Goal: Task Accomplishment & Management: Use online tool/utility

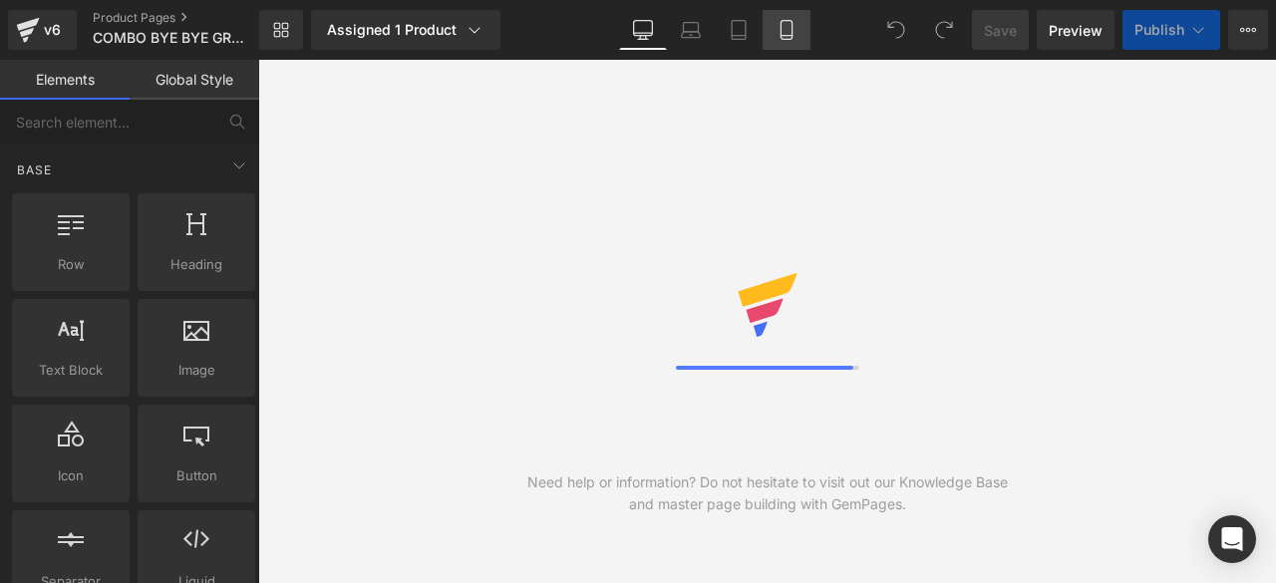
click at [785, 27] on icon at bounding box center [786, 30] width 20 height 20
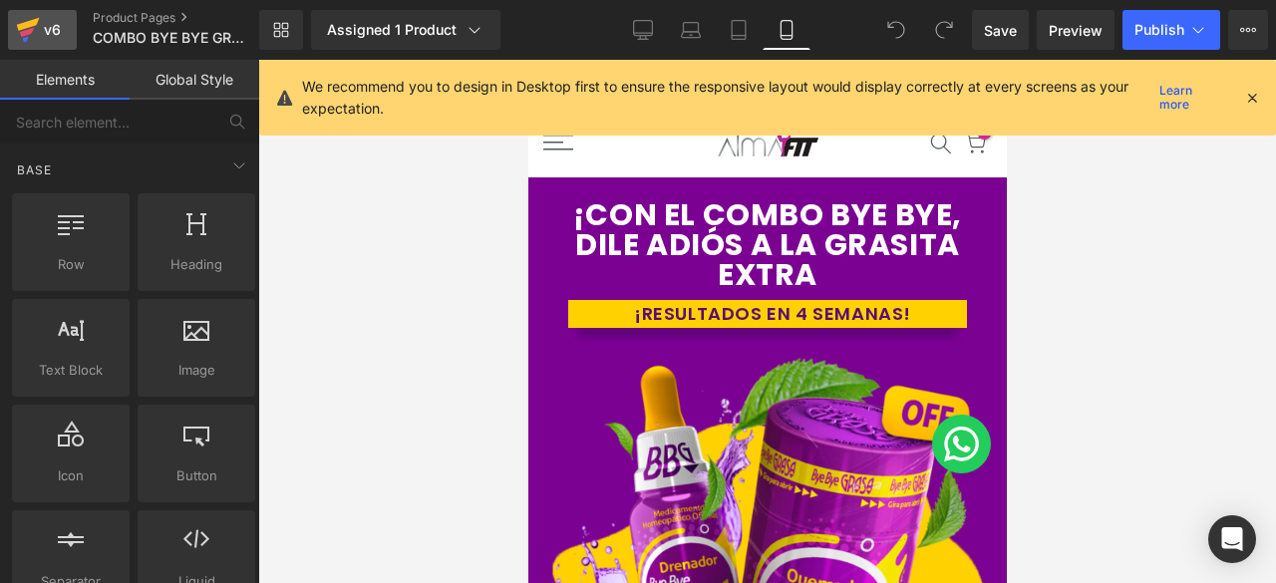
click at [32, 33] on icon at bounding box center [28, 30] width 24 height 50
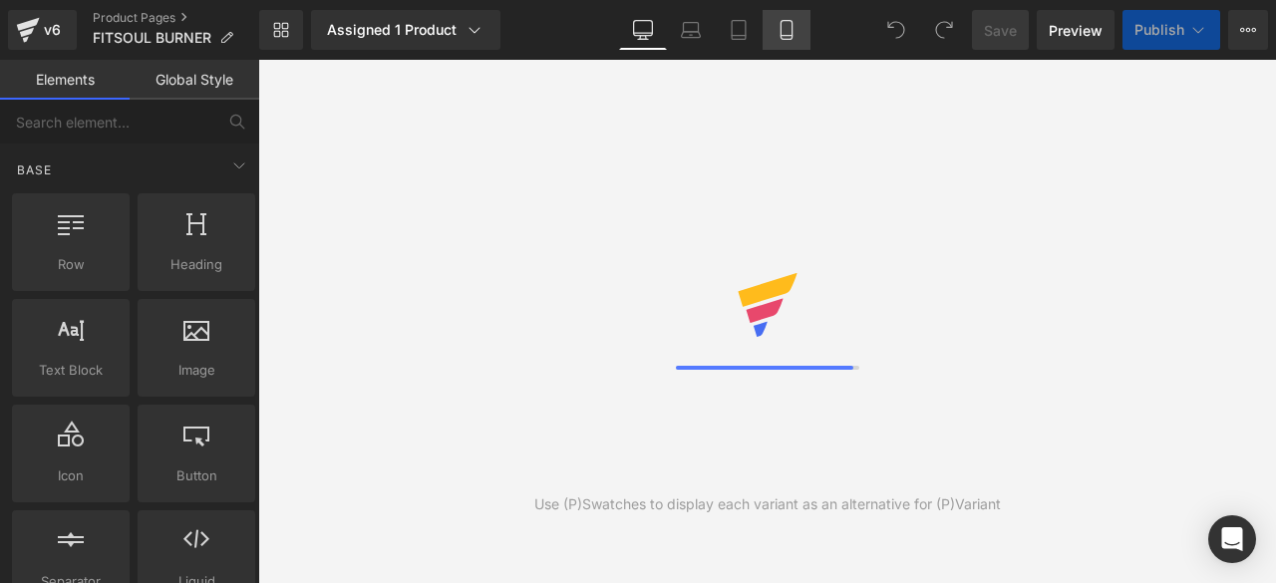
click at [791, 25] on icon at bounding box center [785, 30] width 11 height 19
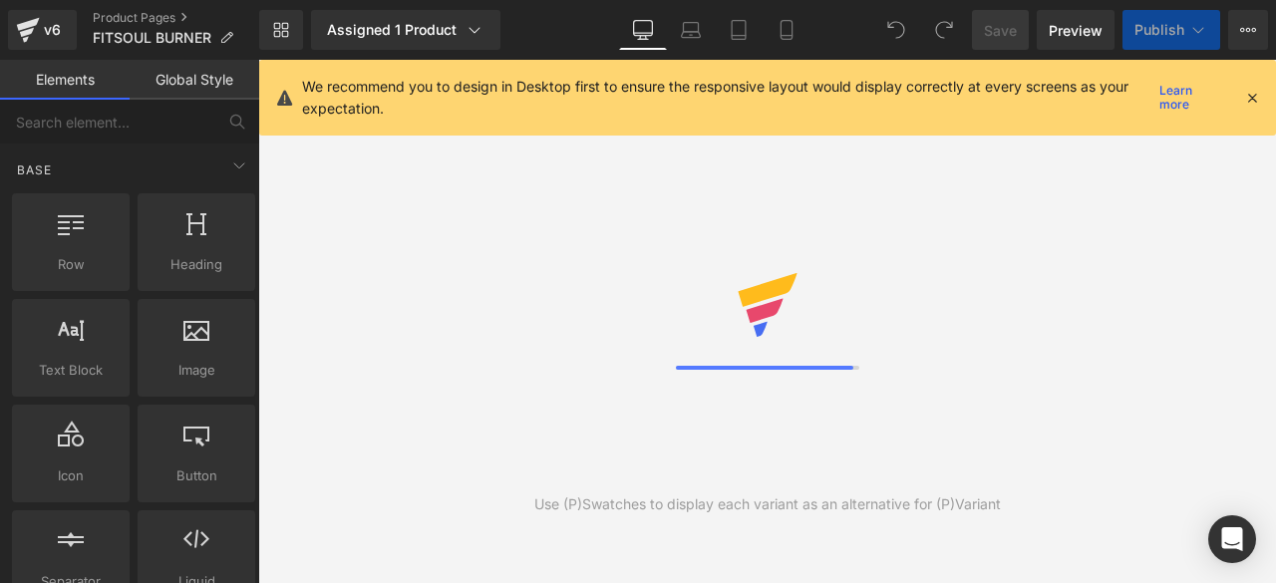
click at [1254, 99] on icon at bounding box center [1252, 98] width 18 height 18
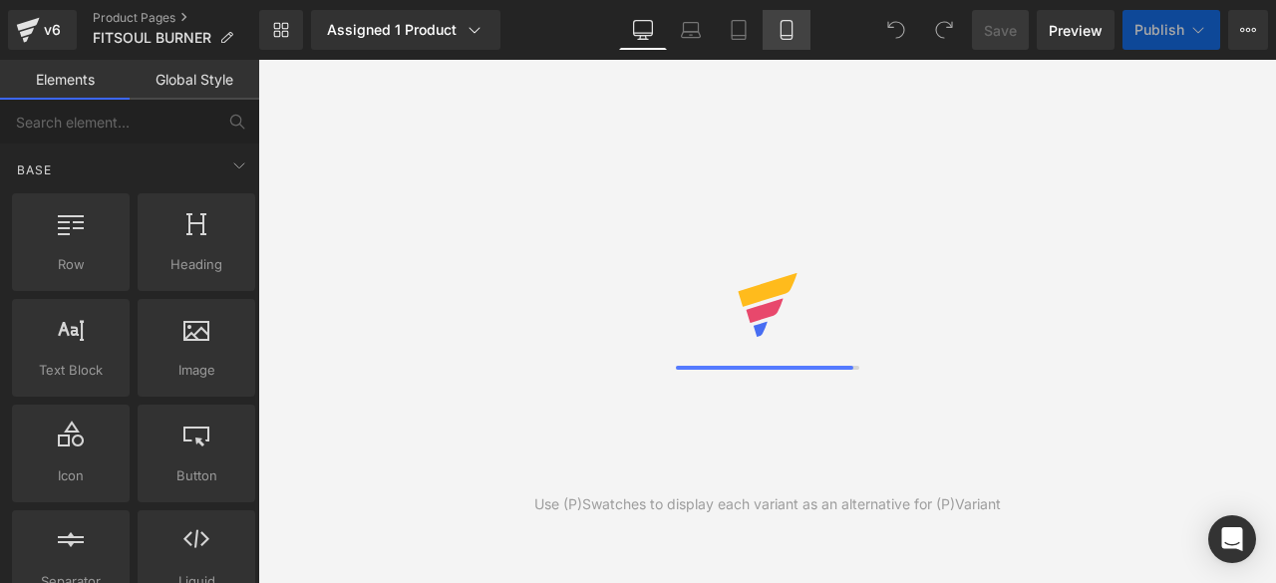
click at [787, 21] on icon at bounding box center [785, 30] width 11 height 19
click at [779, 20] on icon at bounding box center [786, 30] width 20 height 20
click at [795, 30] on icon at bounding box center [786, 30] width 20 height 20
click at [785, 29] on icon at bounding box center [786, 30] width 20 height 20
click at [701, 29] on icon at bounding box center [691, 30] width 20 height 20
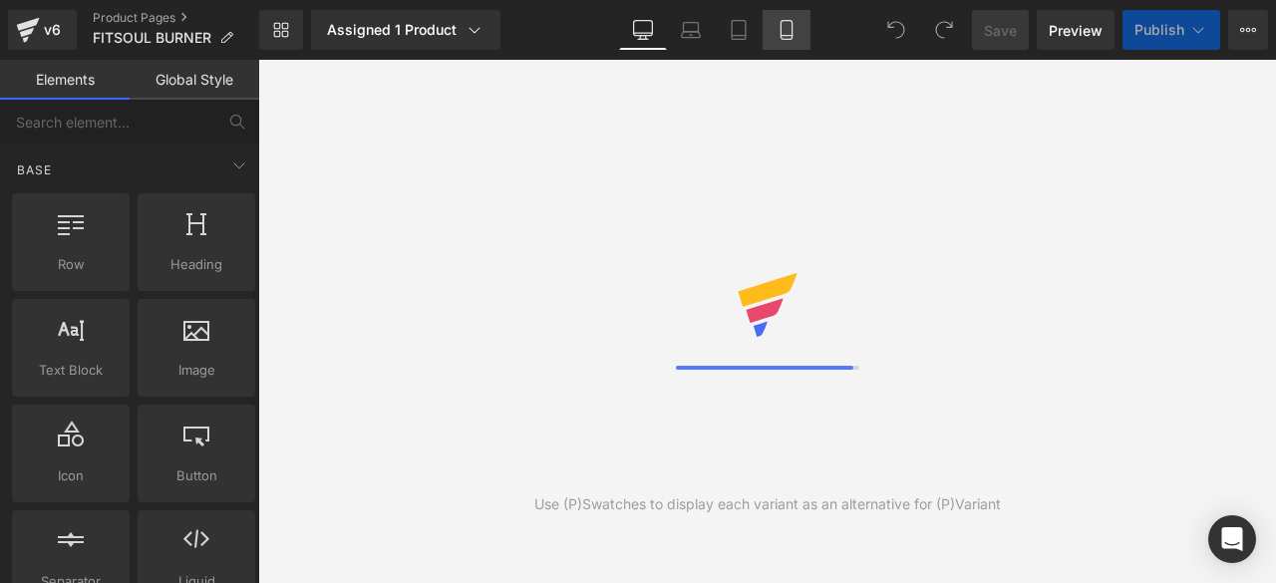
click at [803, 15] on link "Mobile" at bounding box center [786, 30] width 48 height 40
click at [780, 37] on icon at bounding box center [786, 30] width 20 height 20
click at [782, 37] on icon at bounding box center [786, 30] width 20 height 20
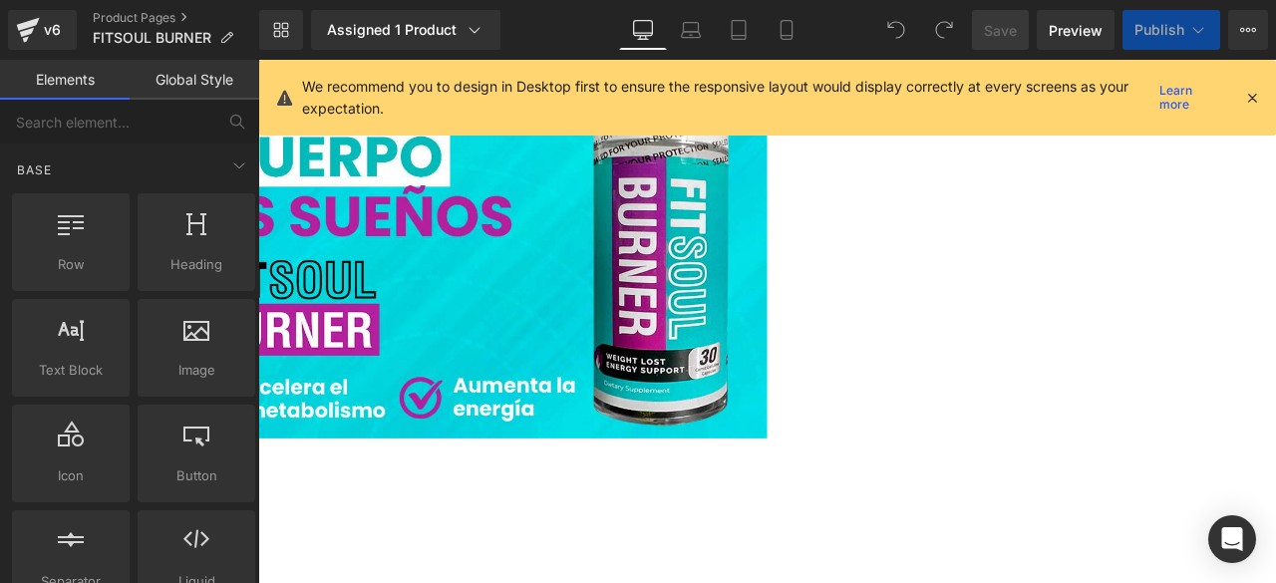
click at [1250, 99] on icon at bounding box center [1252, 98] width 18 height 18
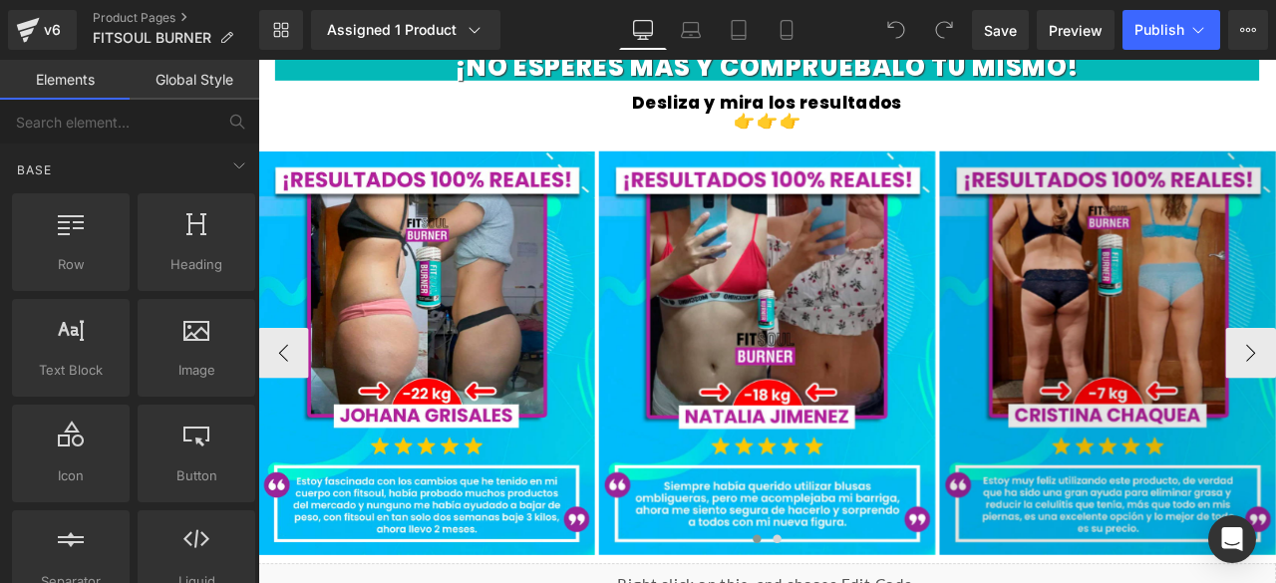
scroll to position [2990, 0]
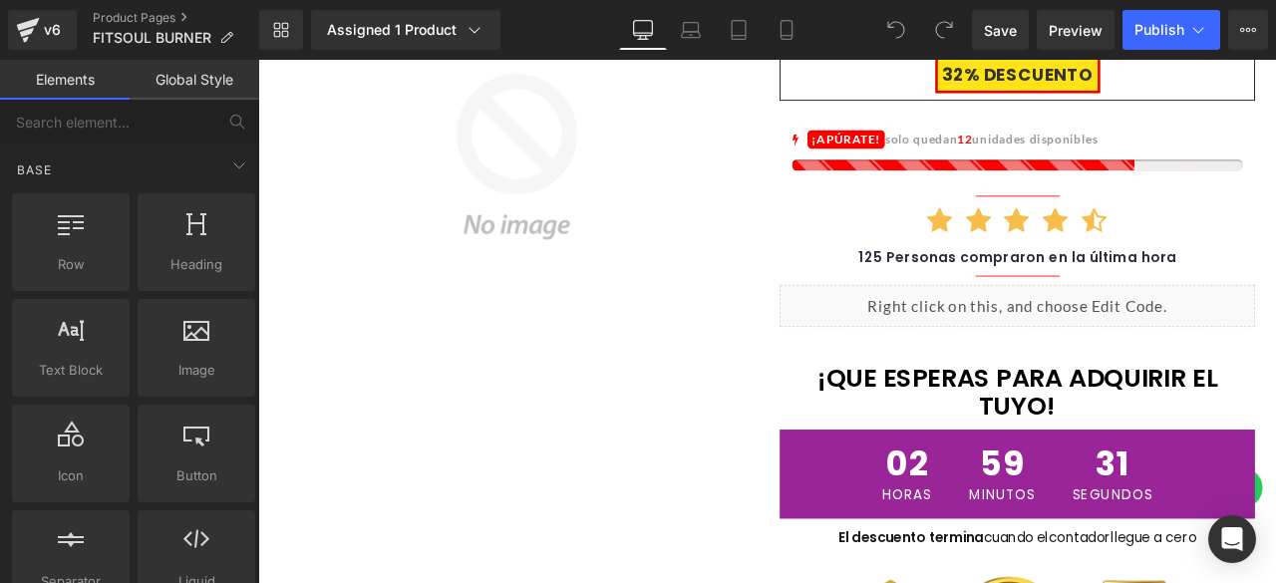
scroll to position [0, 0]
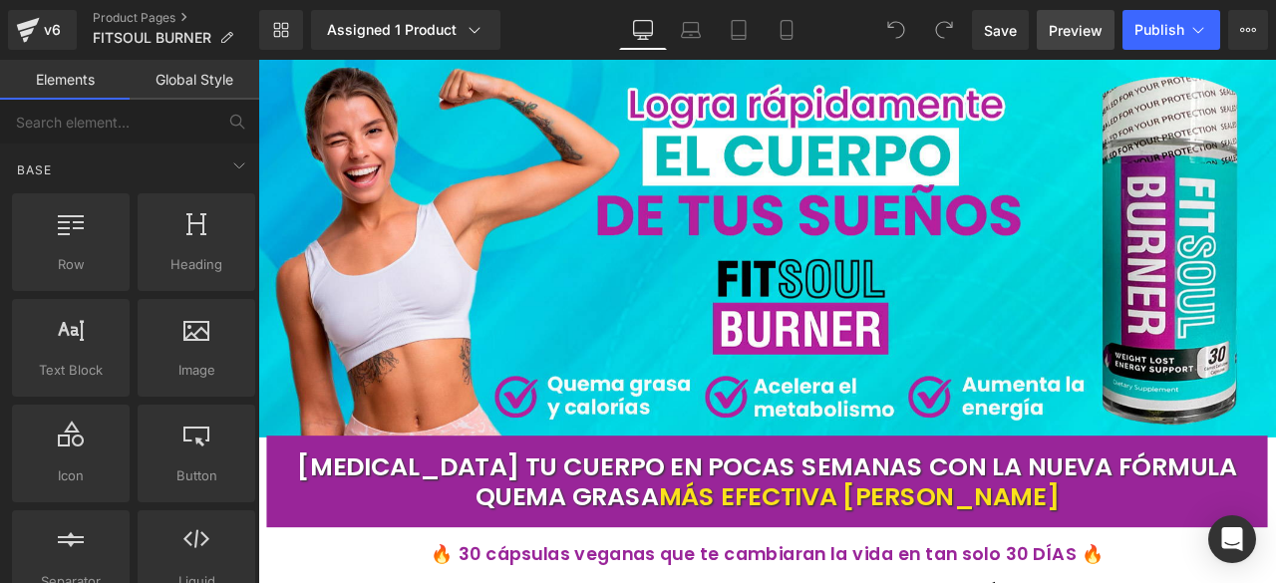
click at [1068, 23] on span "Preview" at bounding box center [1075, 30] width 54 height 21
click at [783, 29] on icon at bounding box center [786, 30] width 20 height 20
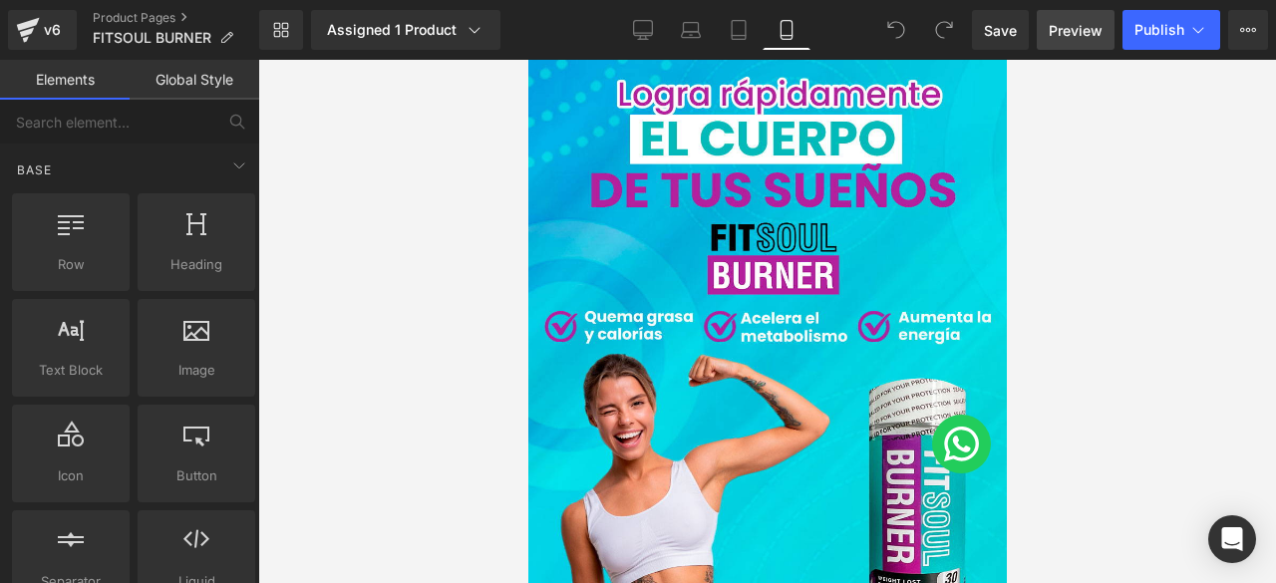
click at [1088, 7] on div "Library Assigned 1 Product Product Preview POTENTES CÁPSULAS QUEMA GRASA FITSOU…" at bounding box center [767, 30] width 1016 height 60
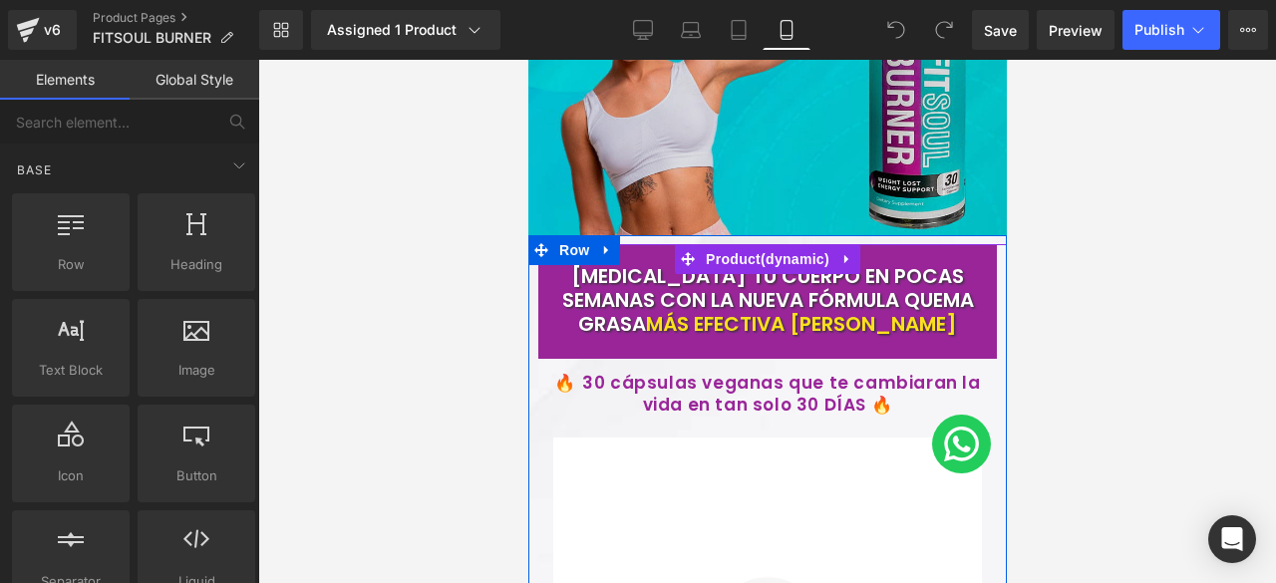
scroll to position [299, 0]
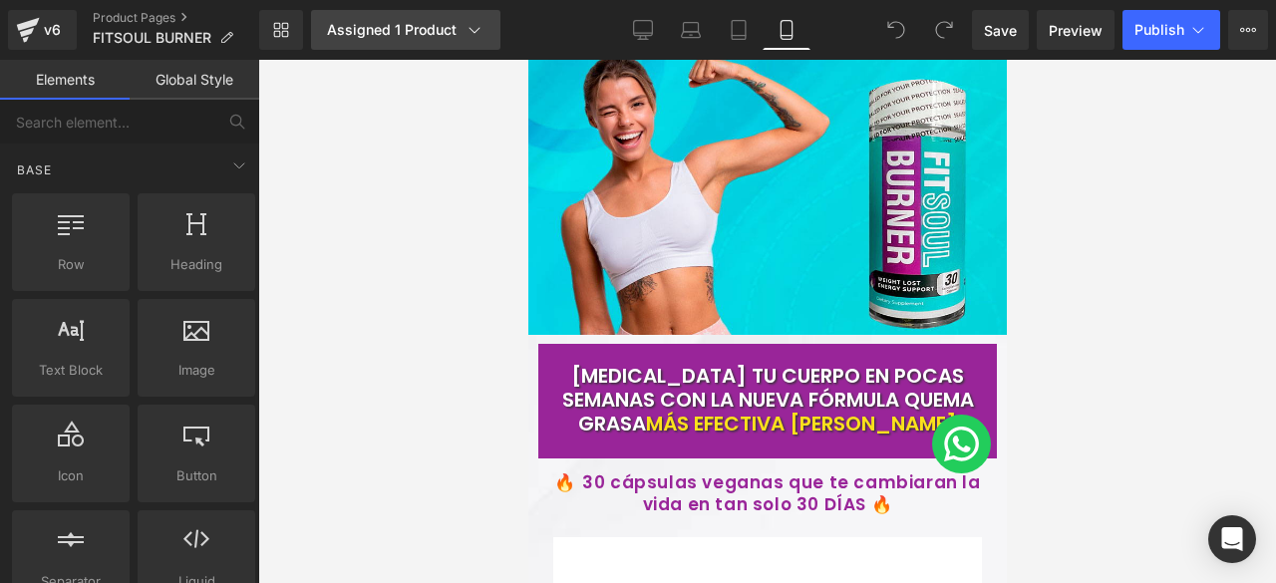
click at [421, 34] on div "Assigned 1 Product" at bounding box center [405, 30] width 157 height 20
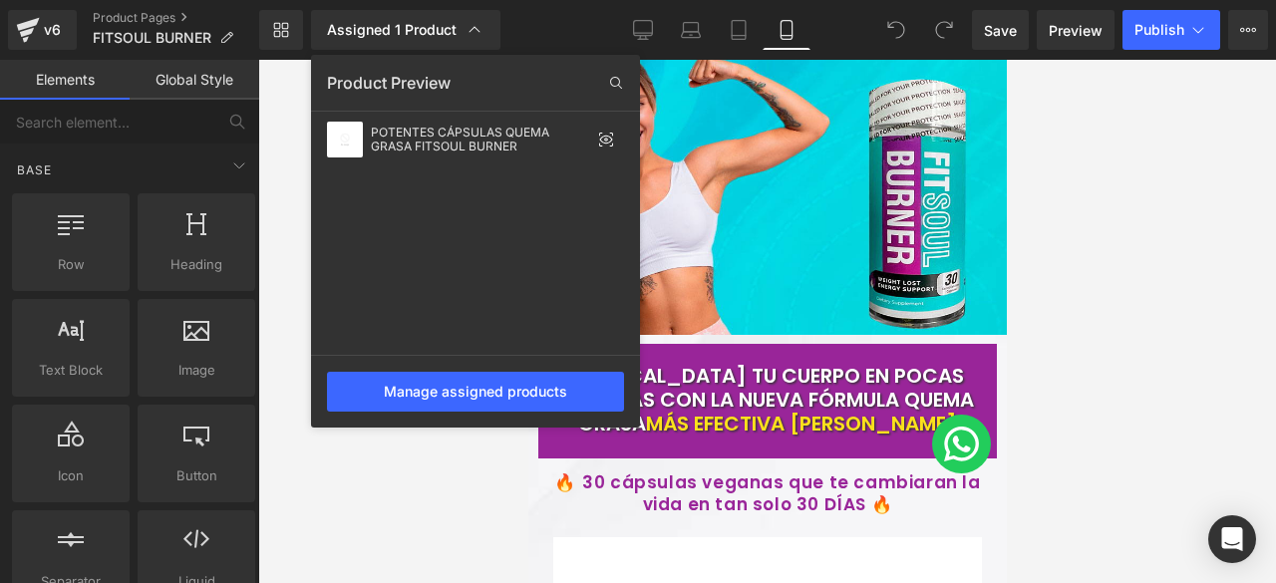
click at [1104, 215] on div at bounding box center [766, 321] width 1017 height 523
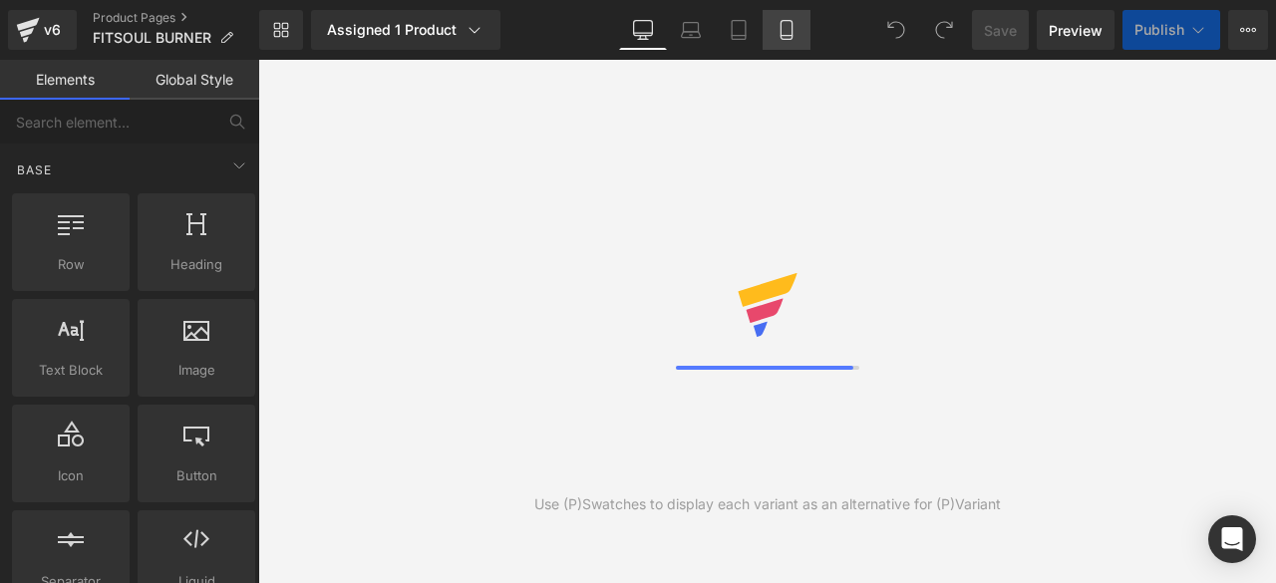
click at [787, 42] on link "Mobile" at bounding box center [786, 30] width 48 height 40
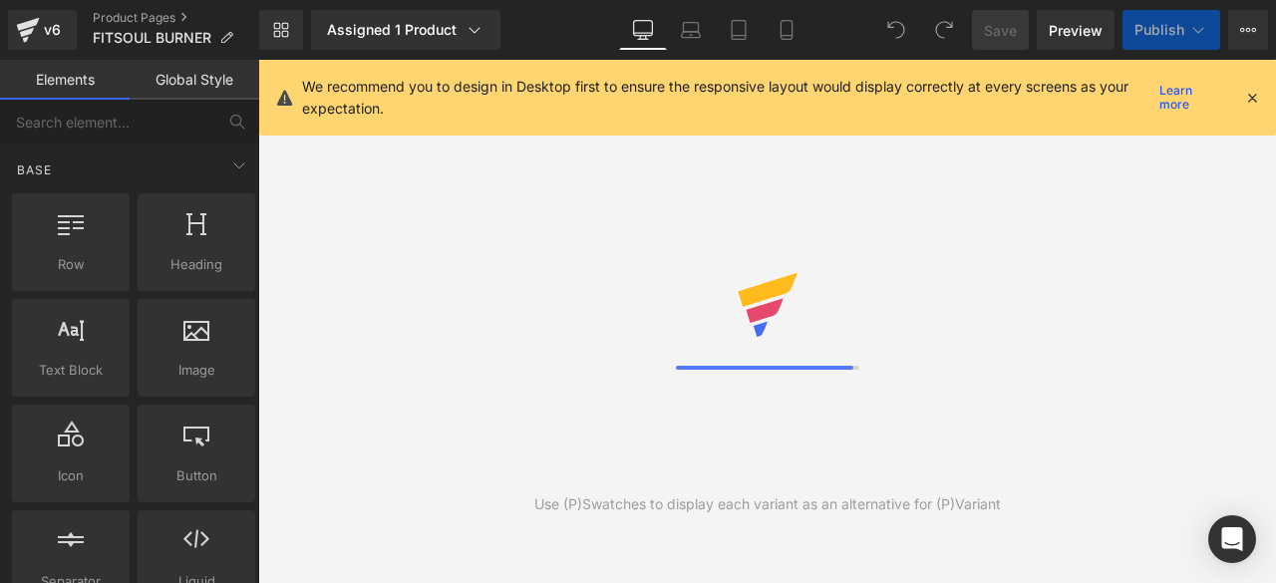
click at [1256, 95] on icon at bounding box center [1252, 98] width 18 height 18
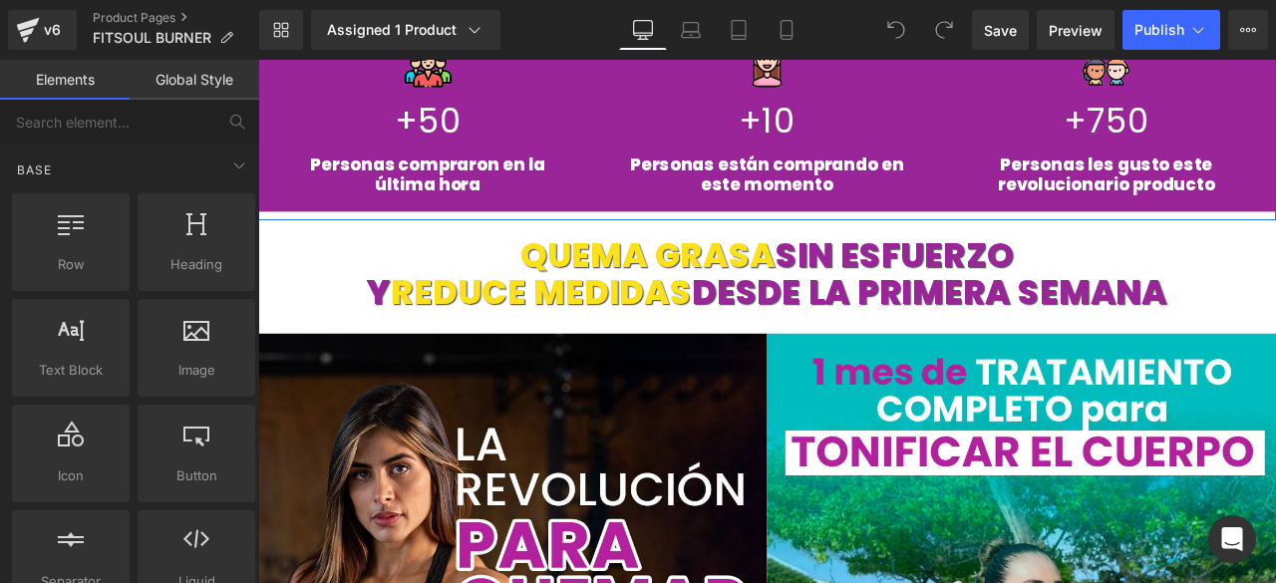
scroll to position [1794, 0]
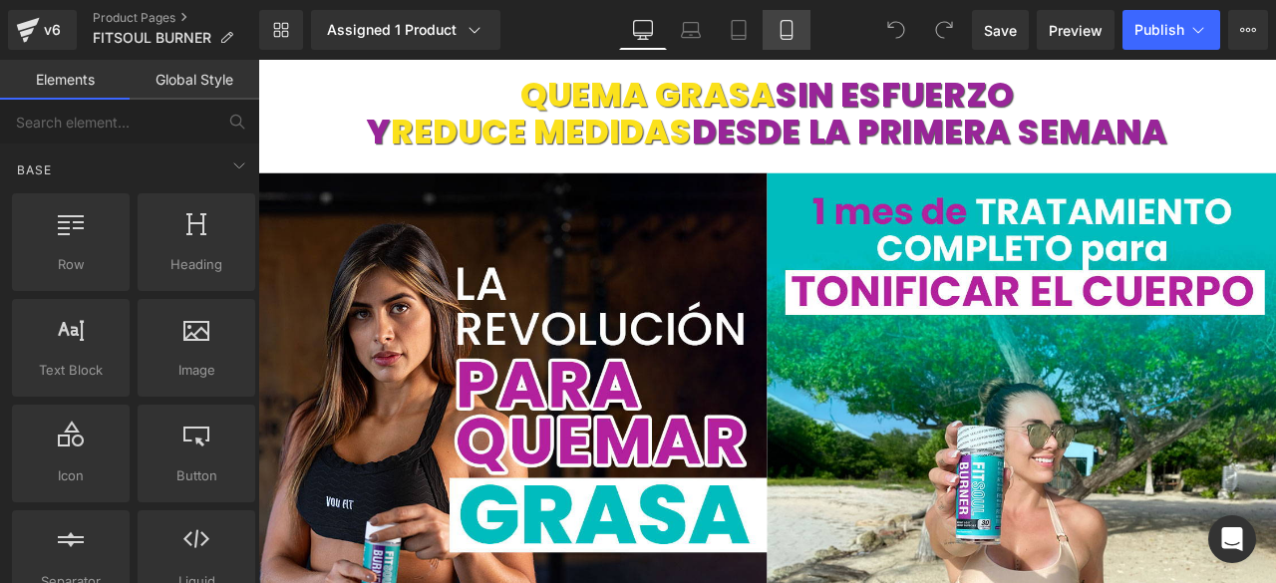
click at [780, 37] on icon at bounding box center [786, 30] width 20 height 20
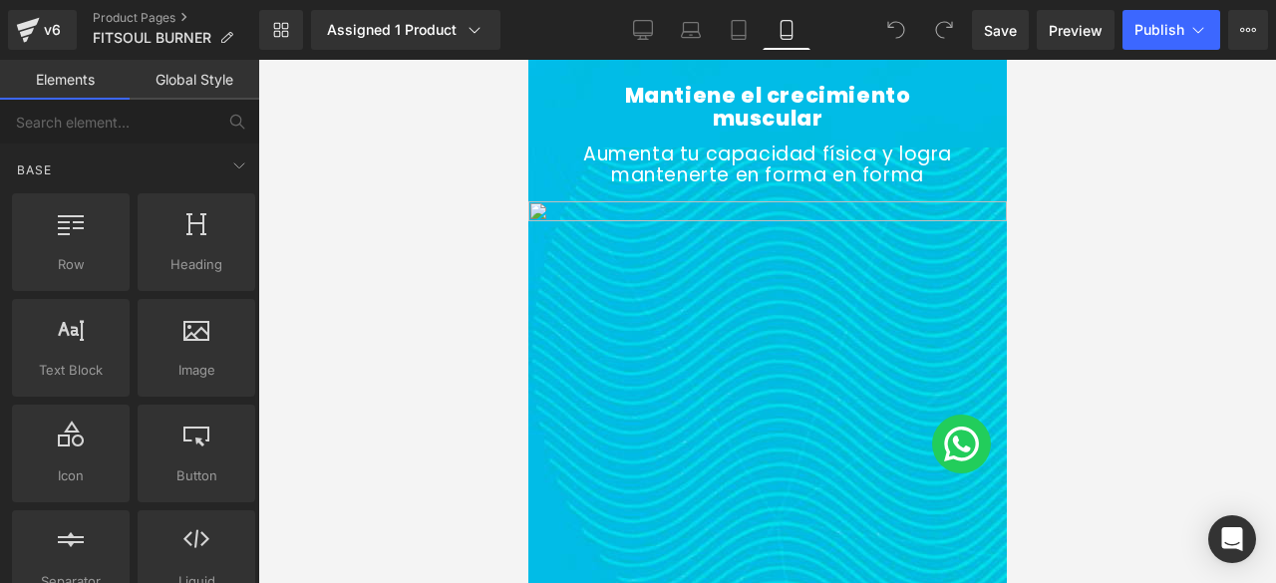
scroll to position [7702, 0]
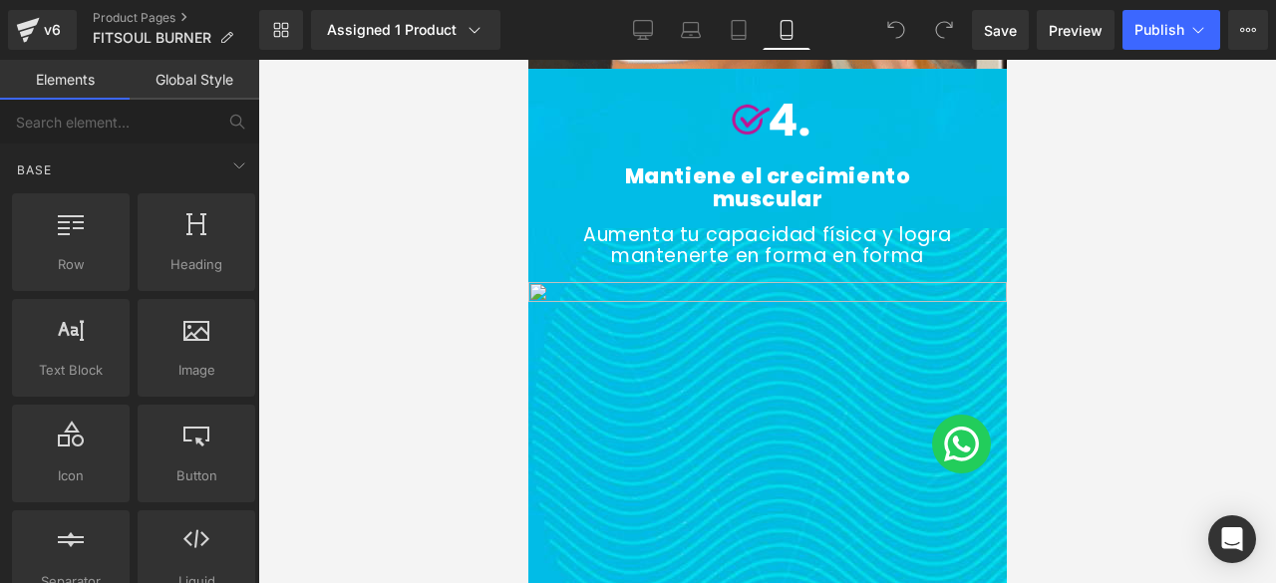
drag, startPoint x: 1003, startPoint y: 305, endPoint x: 1546, endPoint y: 471, distance: 568.0
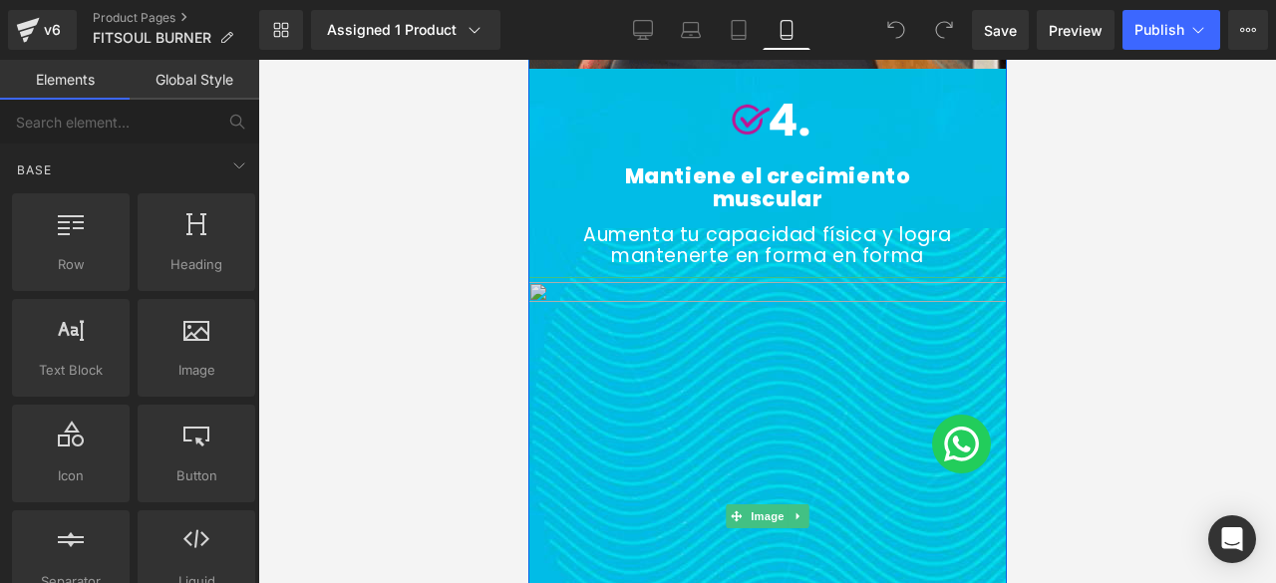
click at [717, 402] on img at bounding box center [766, 516] width 478 height 478
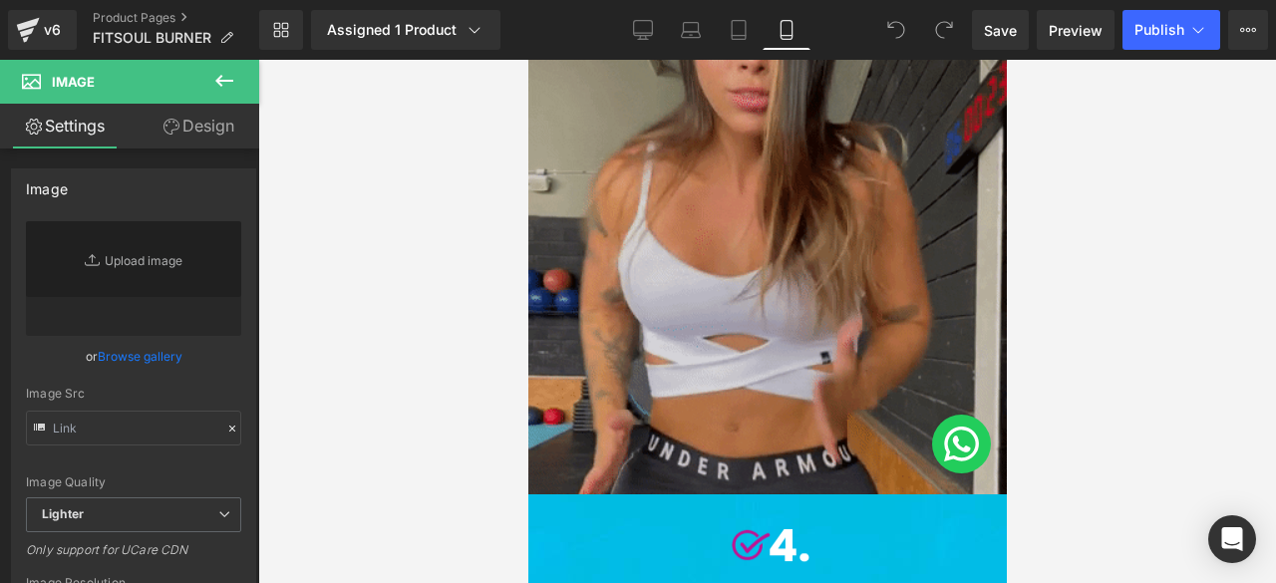
scroll to position [7204, 0]
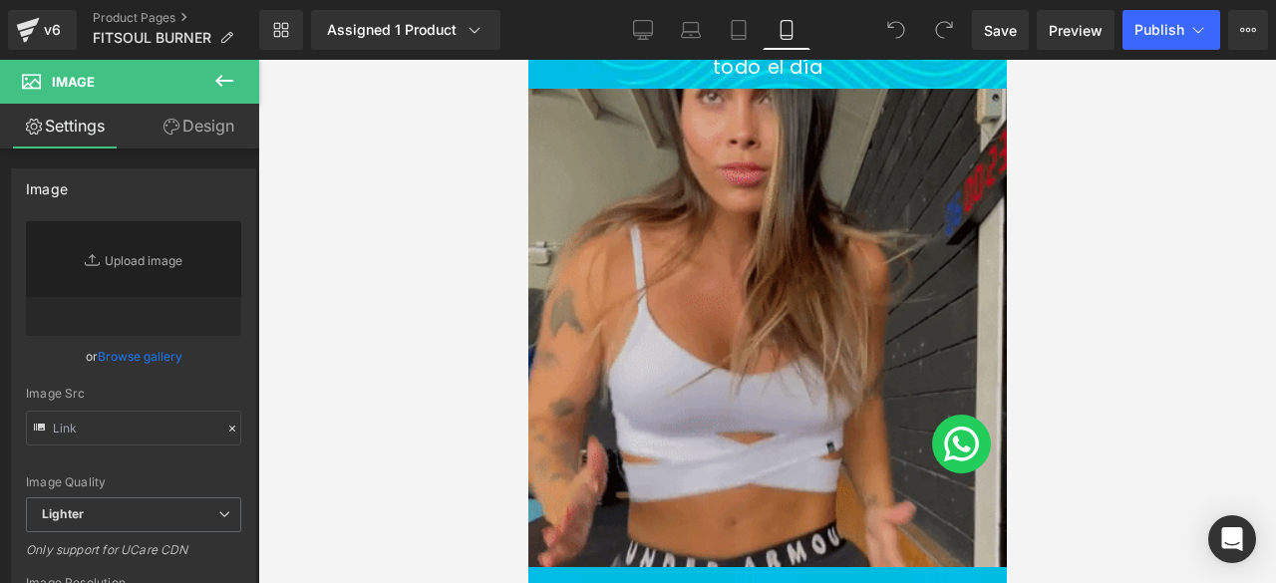
click at [821, 271] on img at bounding box center [766, 328] width 478 height 478
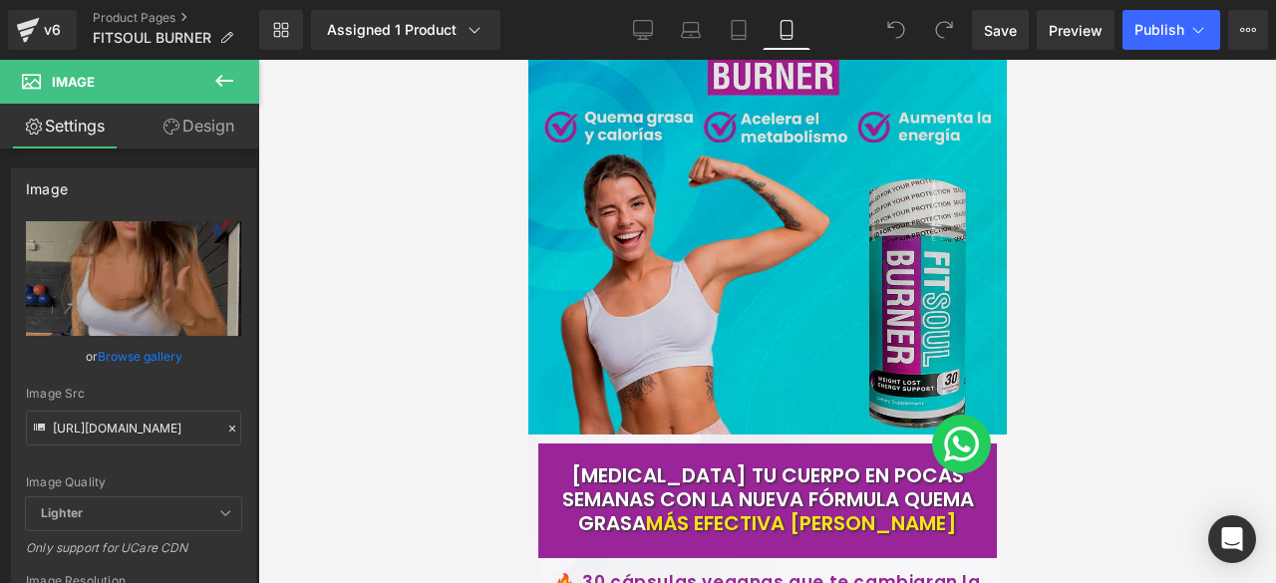
scroll to position [0, 0]
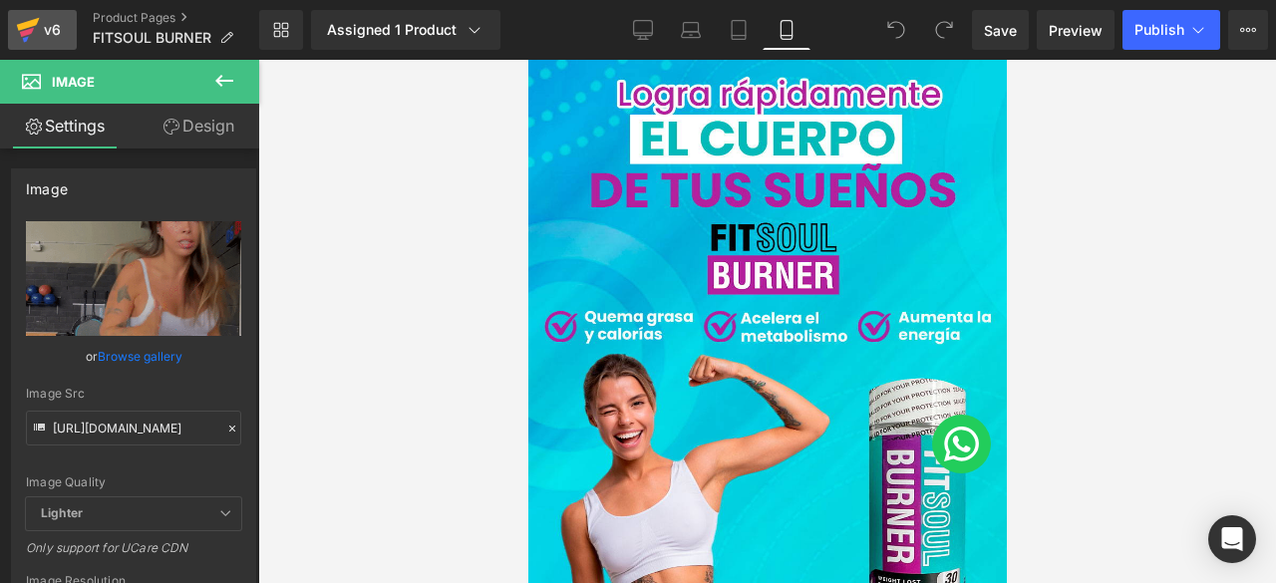
click at [31, 26] on icon at bounding box center [28, 24] width 23 height 13
